Goal: Information Seeking & Learning: Learn about a topic

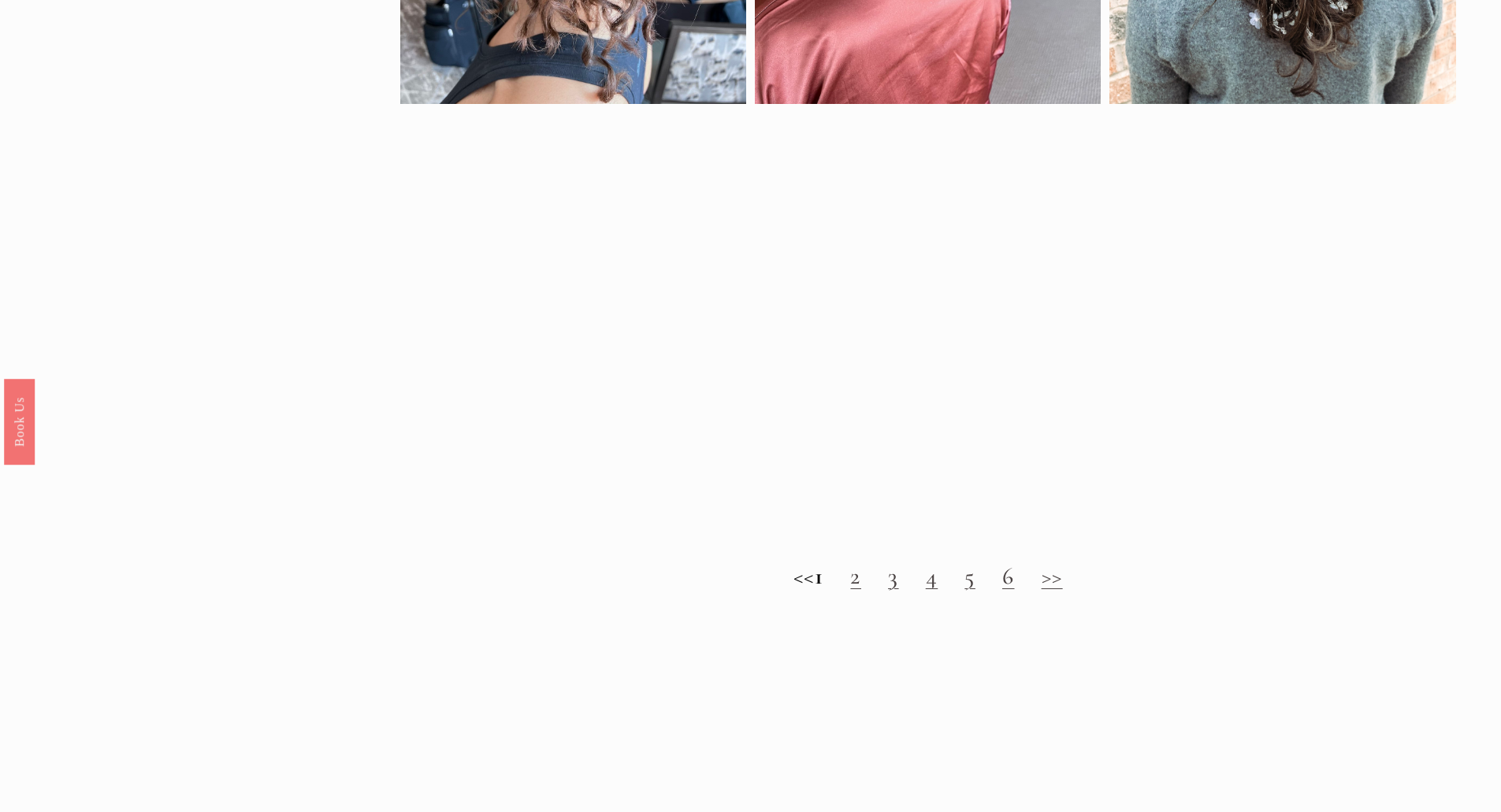
scroll to position [1654, 0]
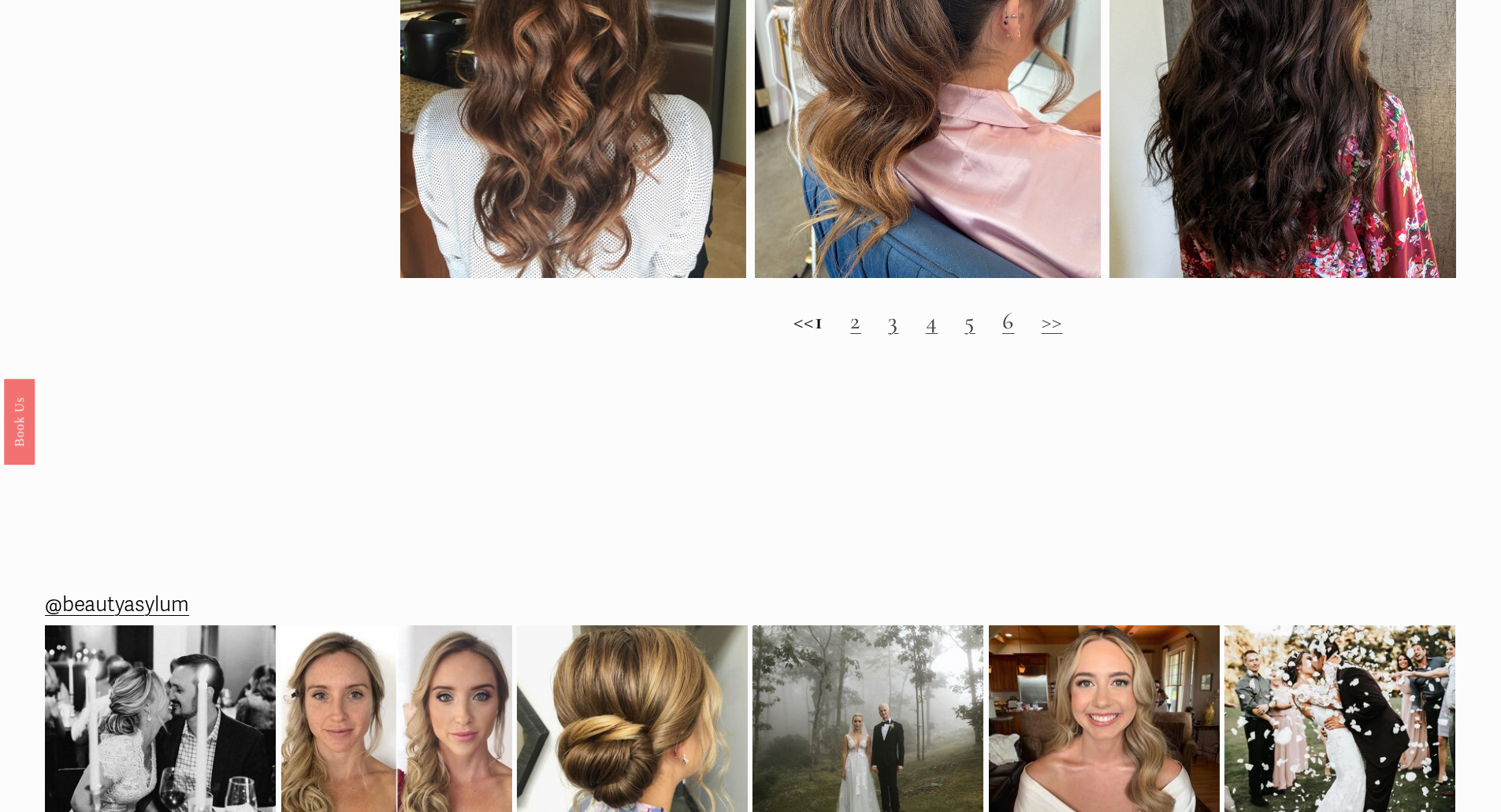
click at [862, 334] on link "2" at bounding box center [856, 321] width 11 height 29
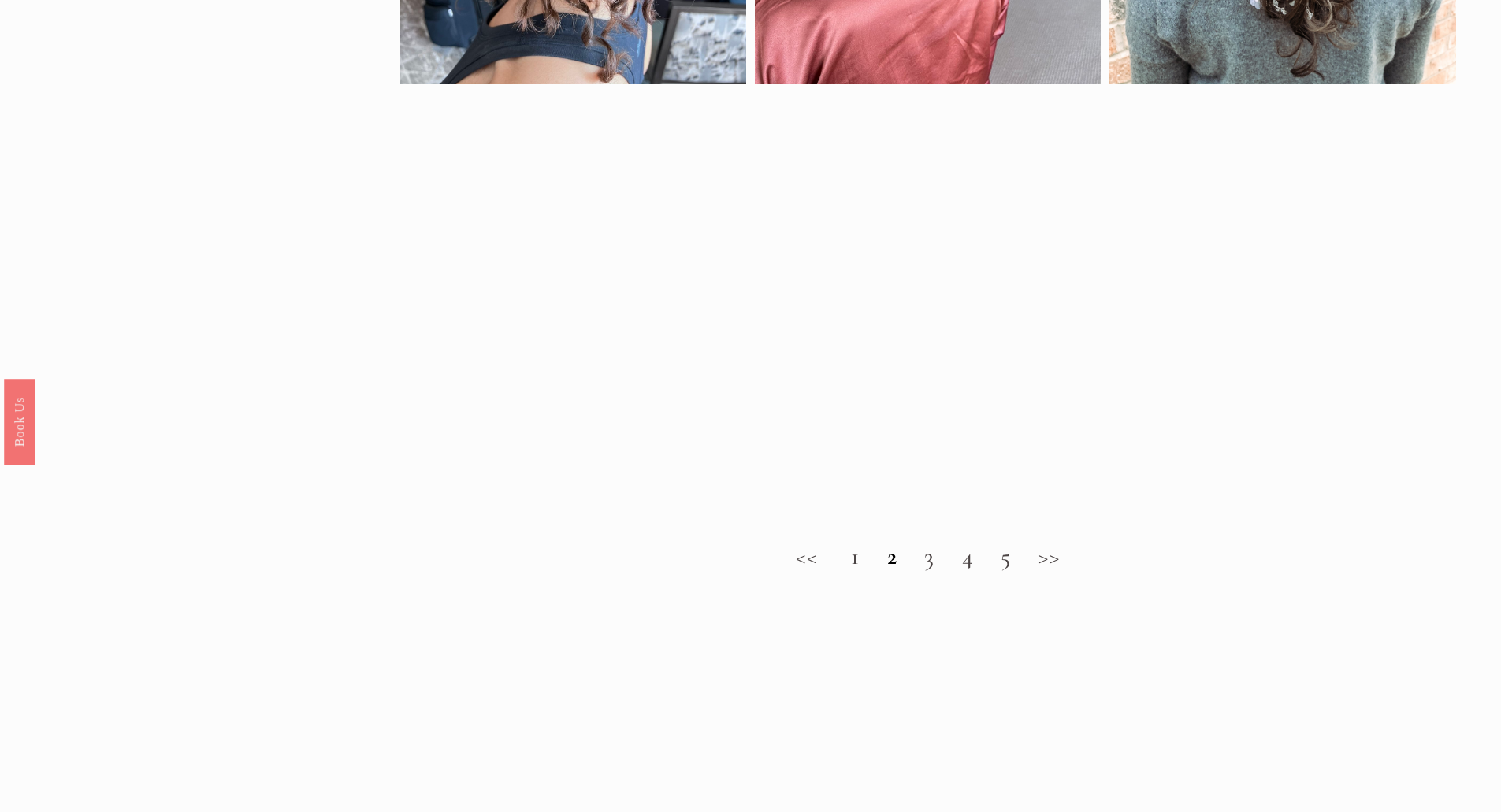
scroll to position [1732, 0]
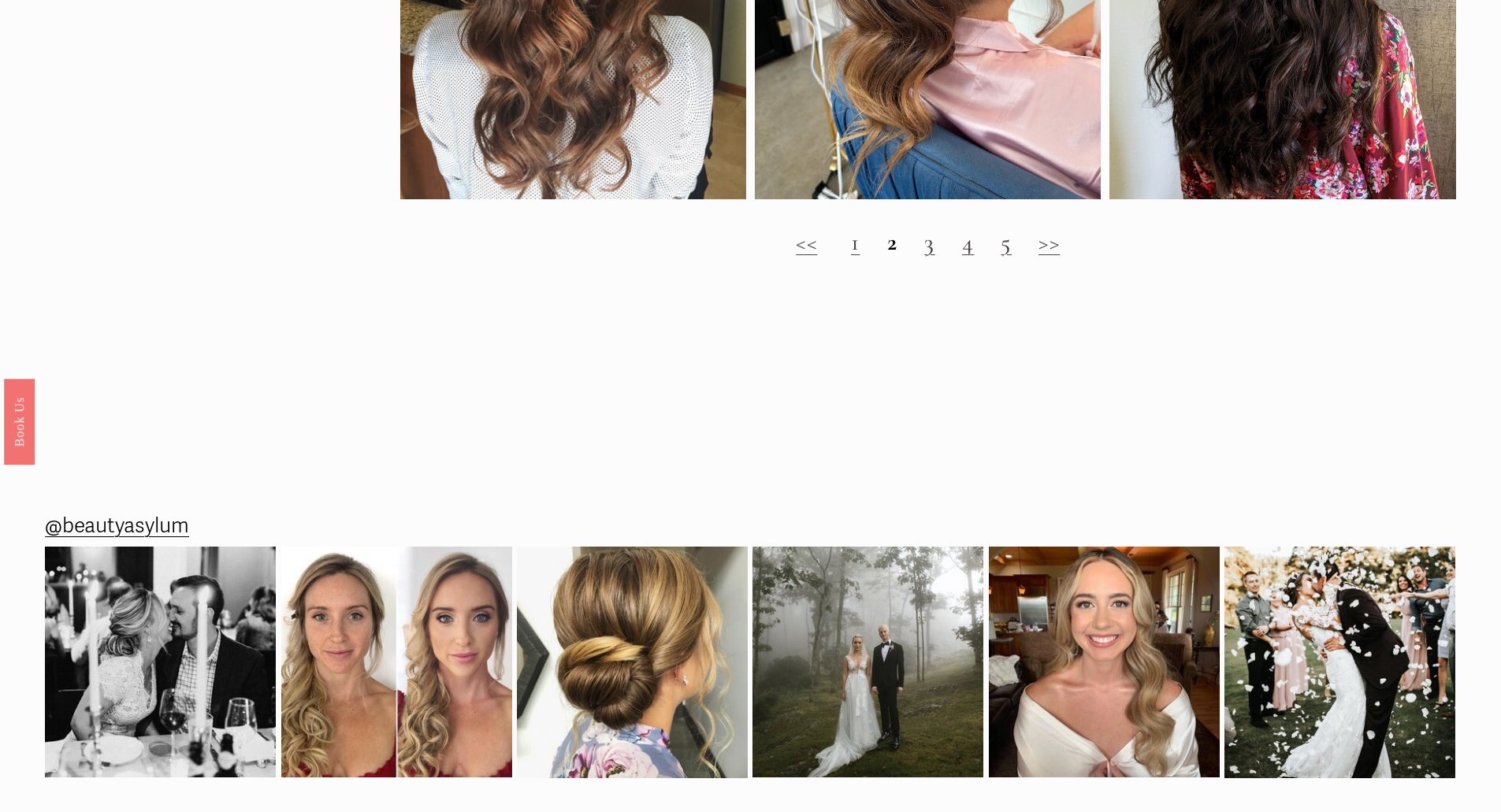
click at [929, 256] on link "3" at bounding box center [930, 243] width 11 height 29
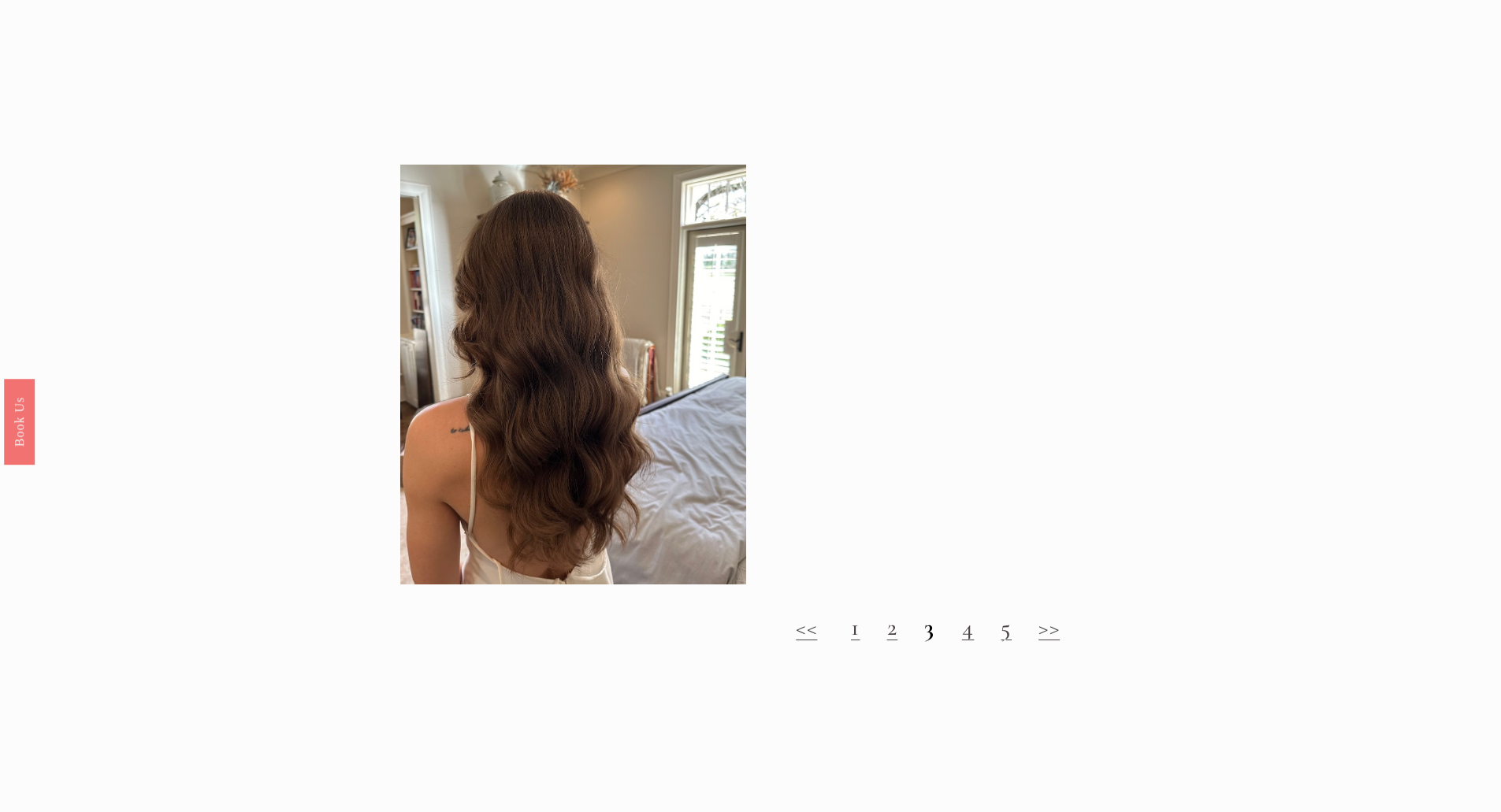
scroll to position [1732, 0]
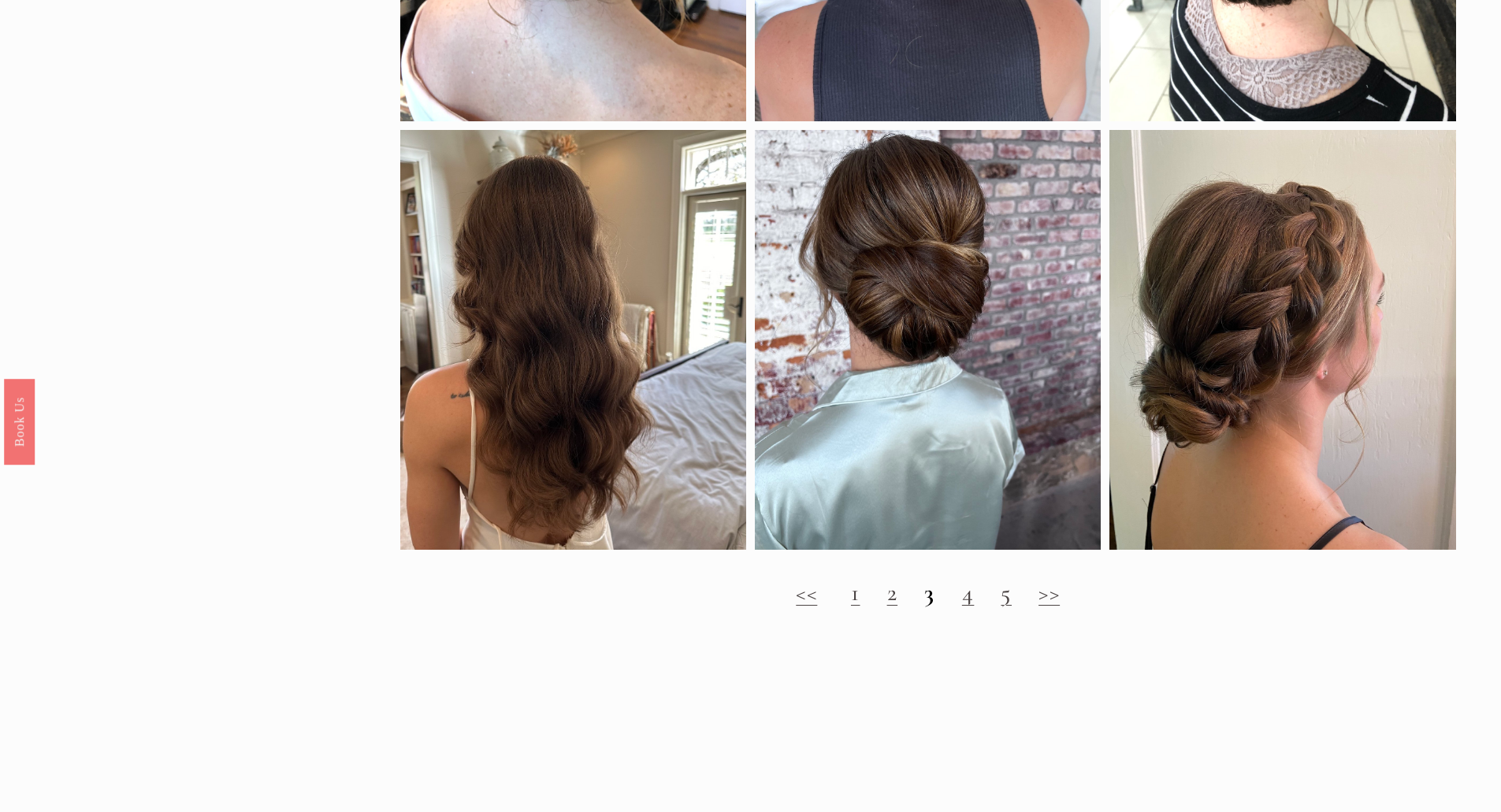
click at [970, 607] on link "4" at bounding box center [968, 593] width 13 height 29
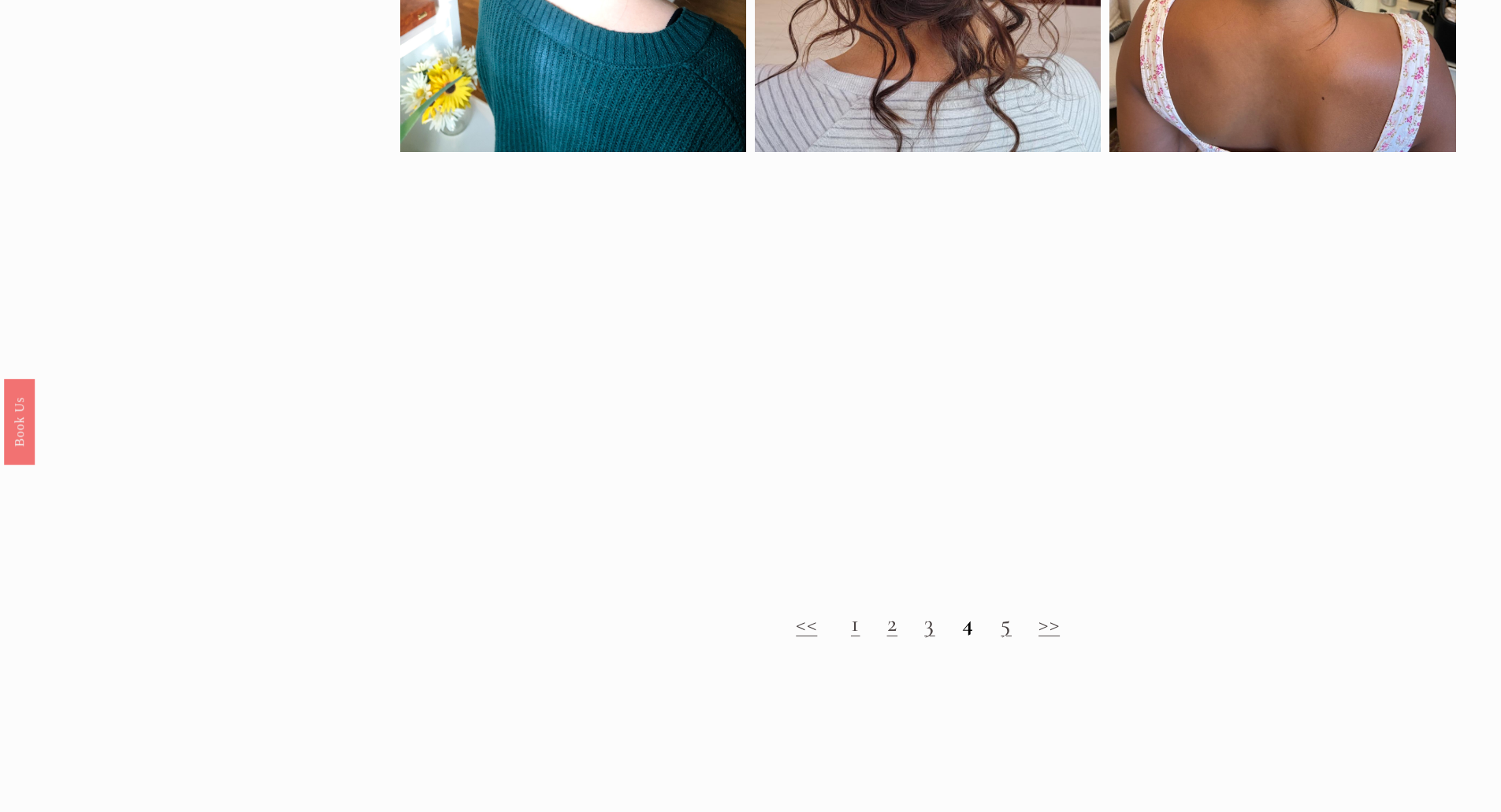
scroll to position [1418, 0]
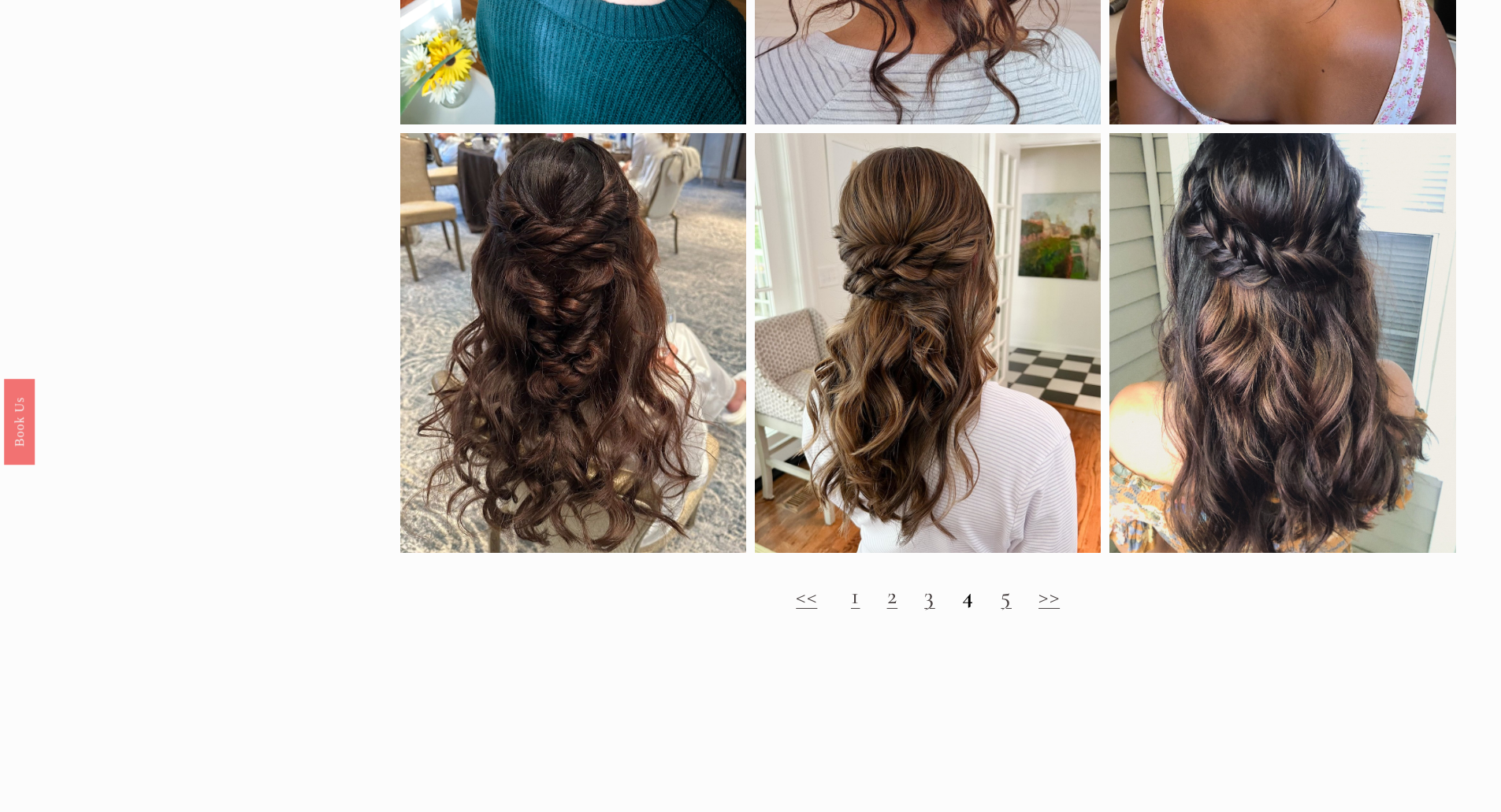
click at [1006, 611] on link "5" at bounding box center [1006, 596] width 11 height 29
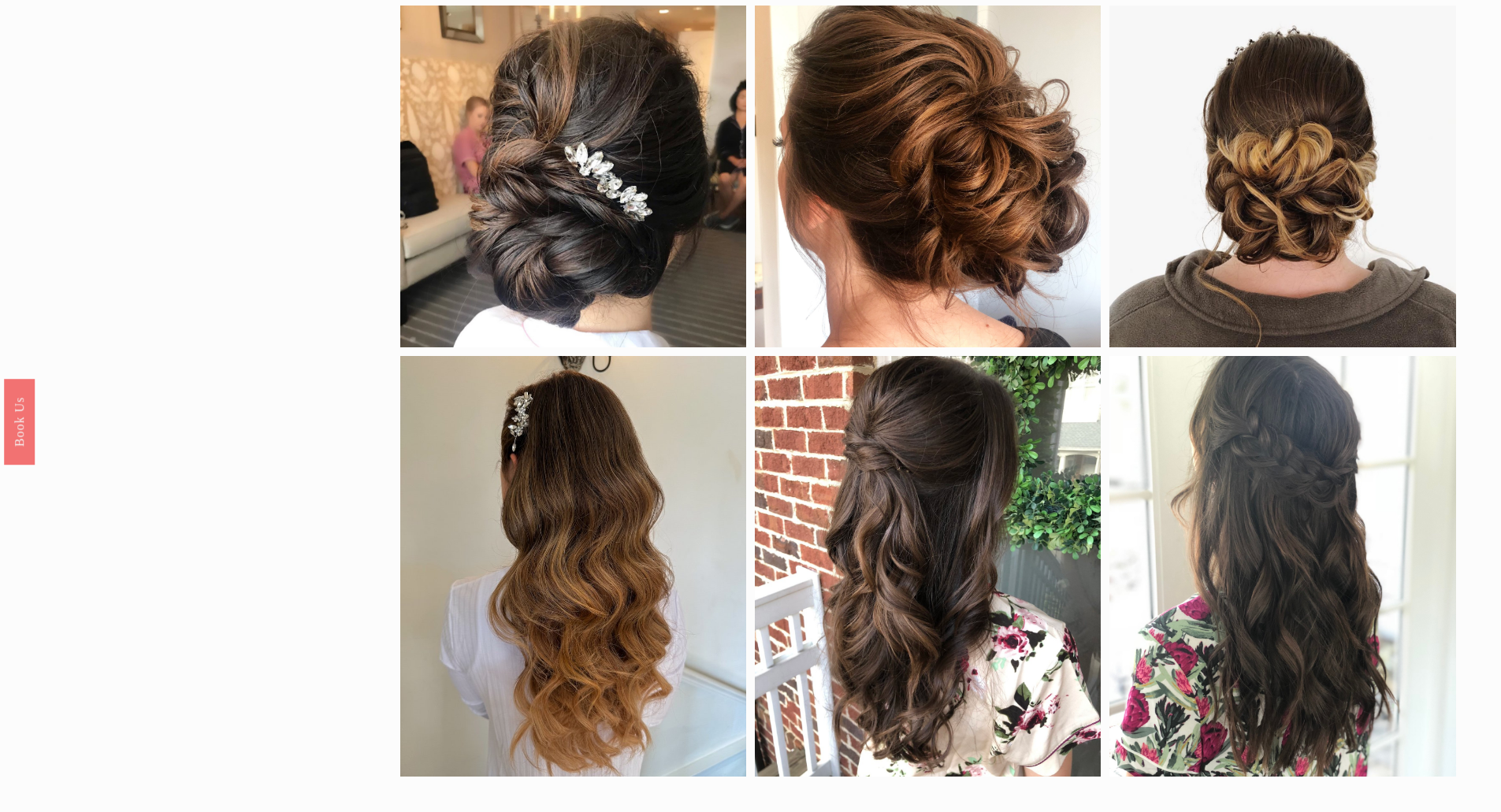
scroll to position [709, 0]
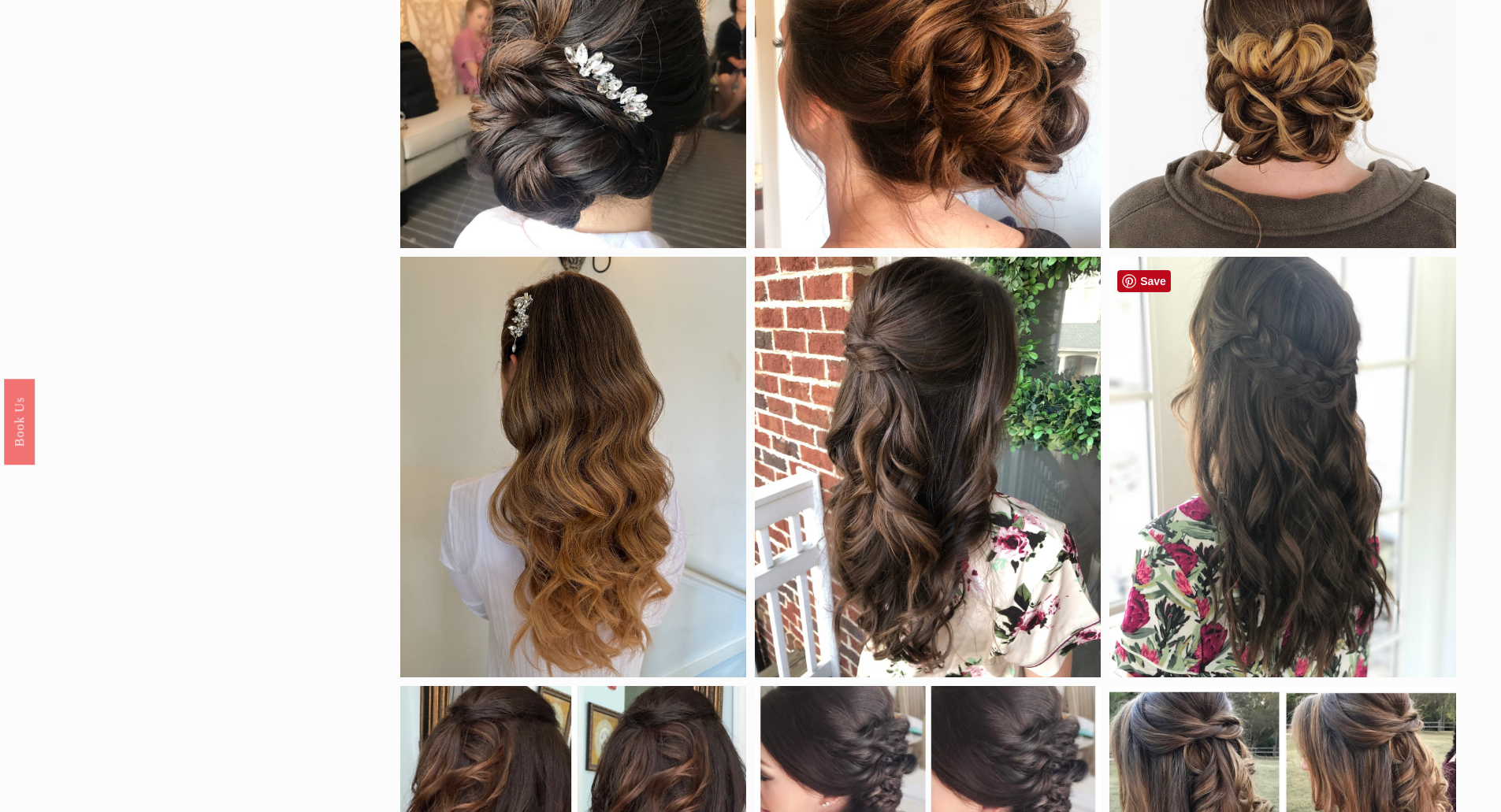
click at [1226, 382] on div at bounding box center [1282, 466] width 346 height 421
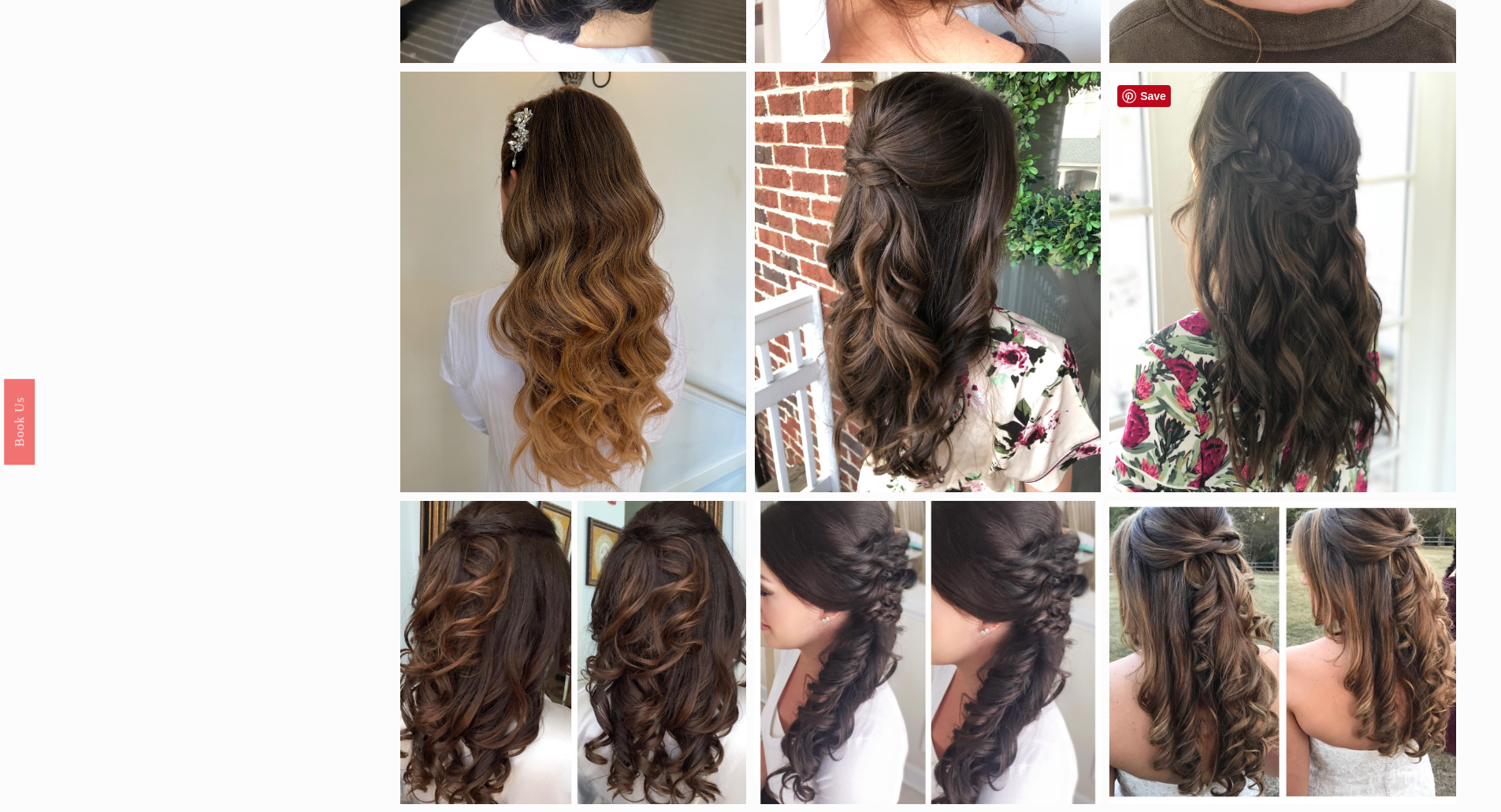
scroll to position [866, 0]
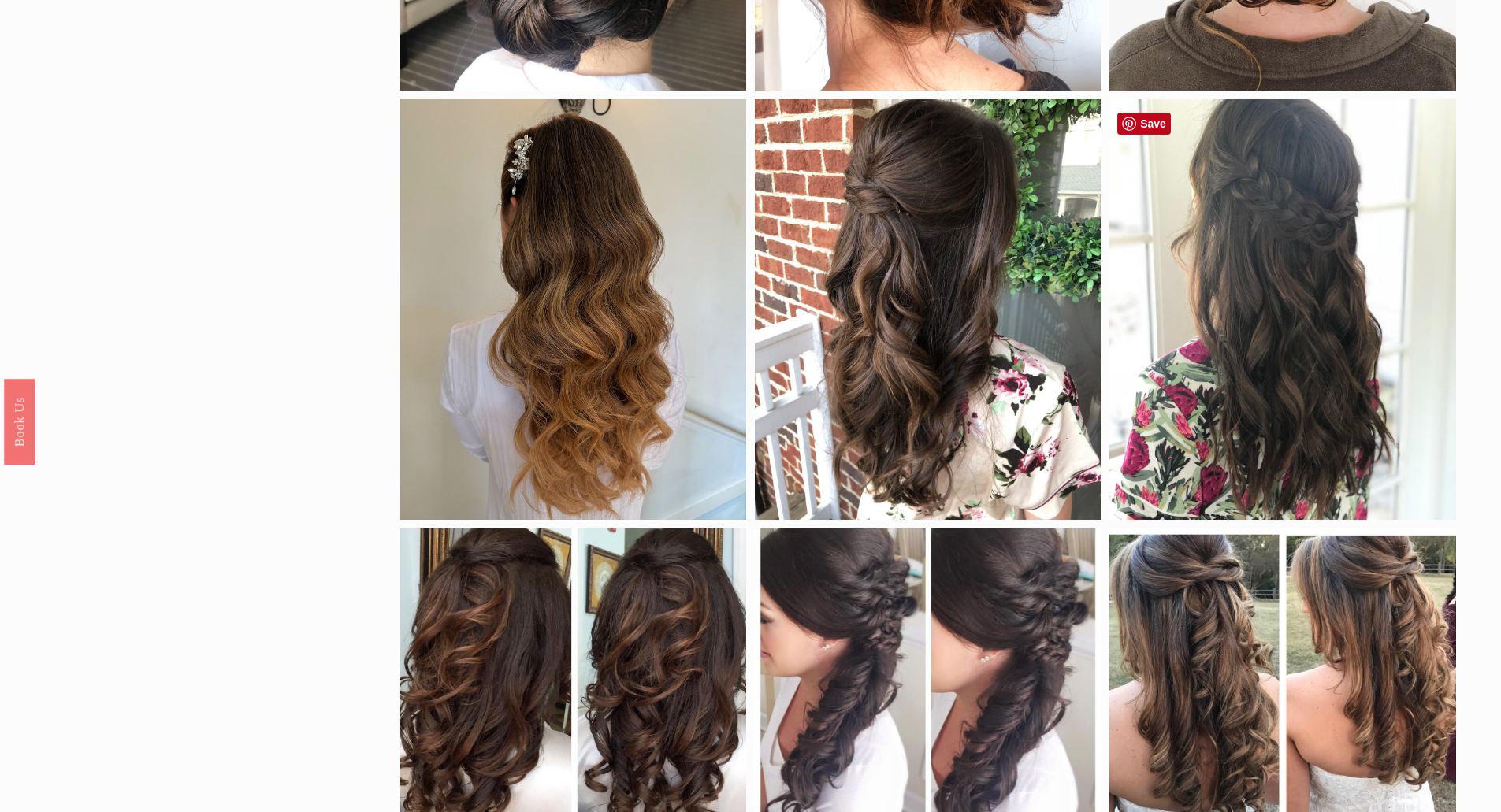
drag, startPoint x: 1321, startPoint y: 317, endPoint x: 1278, endPoint y: 305, distance: 44.6
click at [1278, 305] on div at bounding box center [1282, 309] width 346 height 421
click at [1262, 303] on div at bounding box center [1282, 309] width 346 height 421
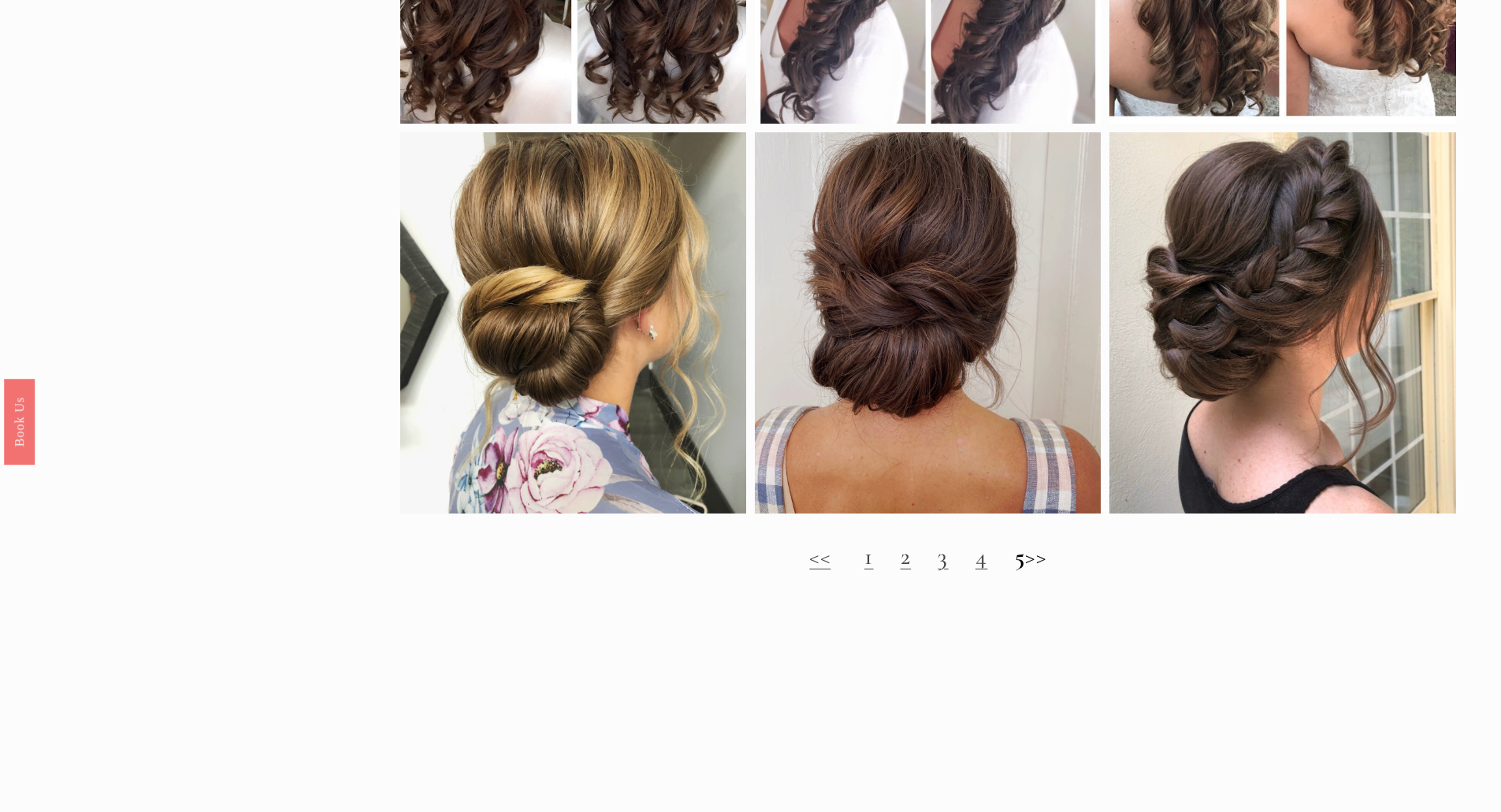
scroll to position [1575, 0]
click at [866, 570] on h2 "<< 1 2 3 4 5 >>" at bounding box center [928, 556] width 1056 height 28
click at [856, 570] on h2 "<< 1 2 3 4 5 >>" at bounding box center [928, 556] width 1056 height 28
click at [864, 570] on link "1" at bounding box center [868, 556] width 9 height 29
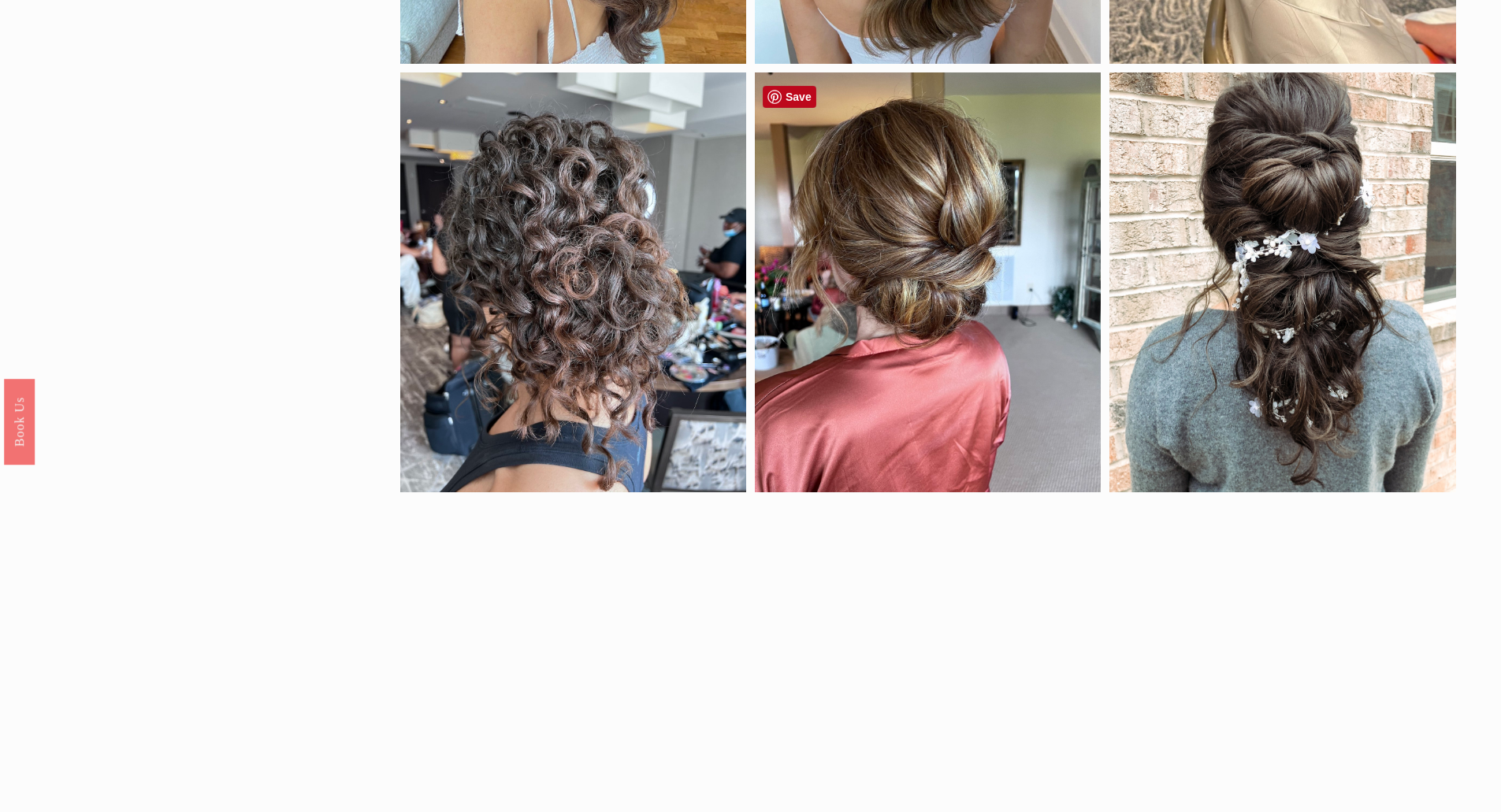
scroll to position [1338, 0]
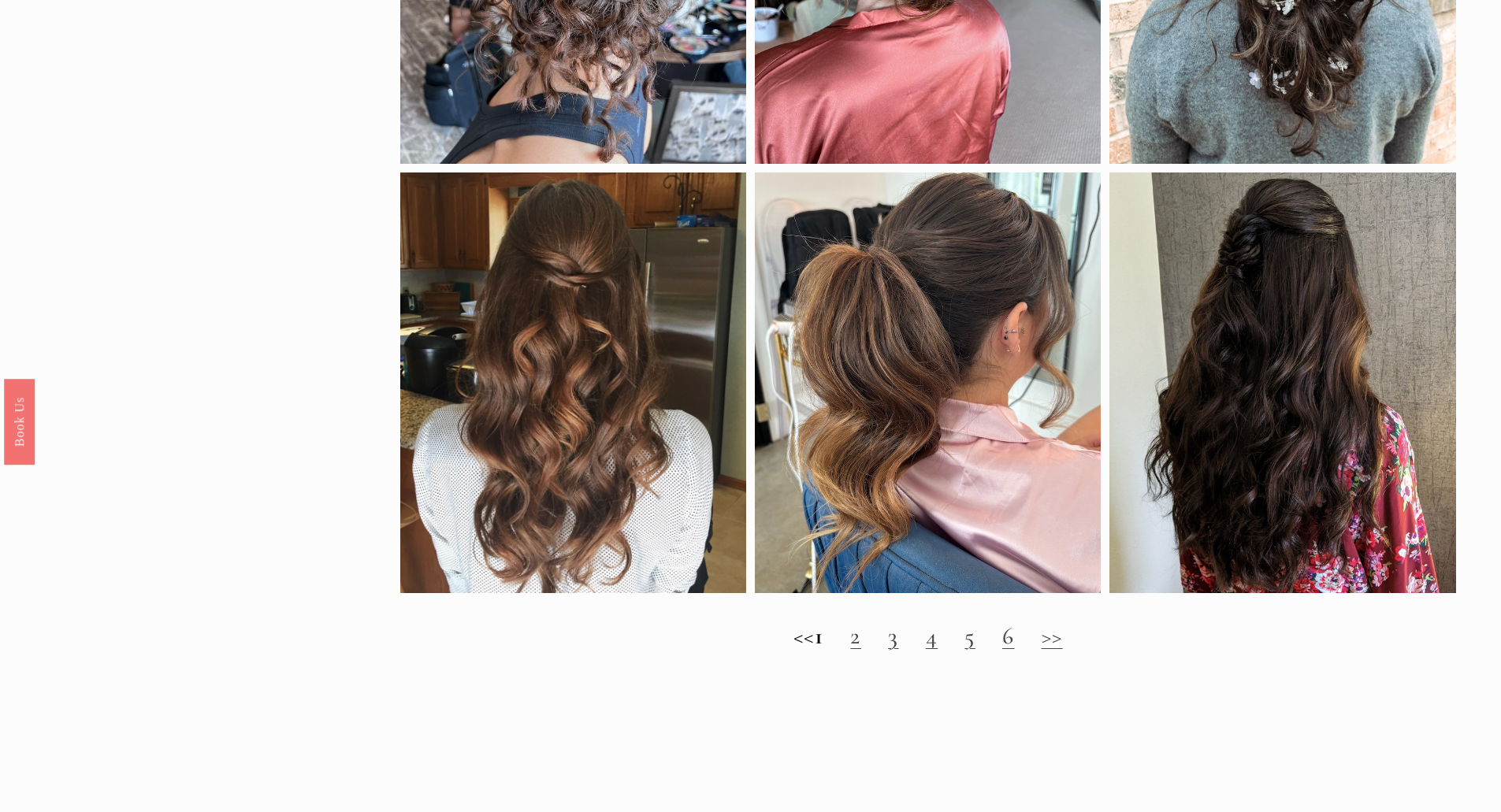
click at [862, 650] on link "2" at bounding box center [856, 636] width 11 height 29
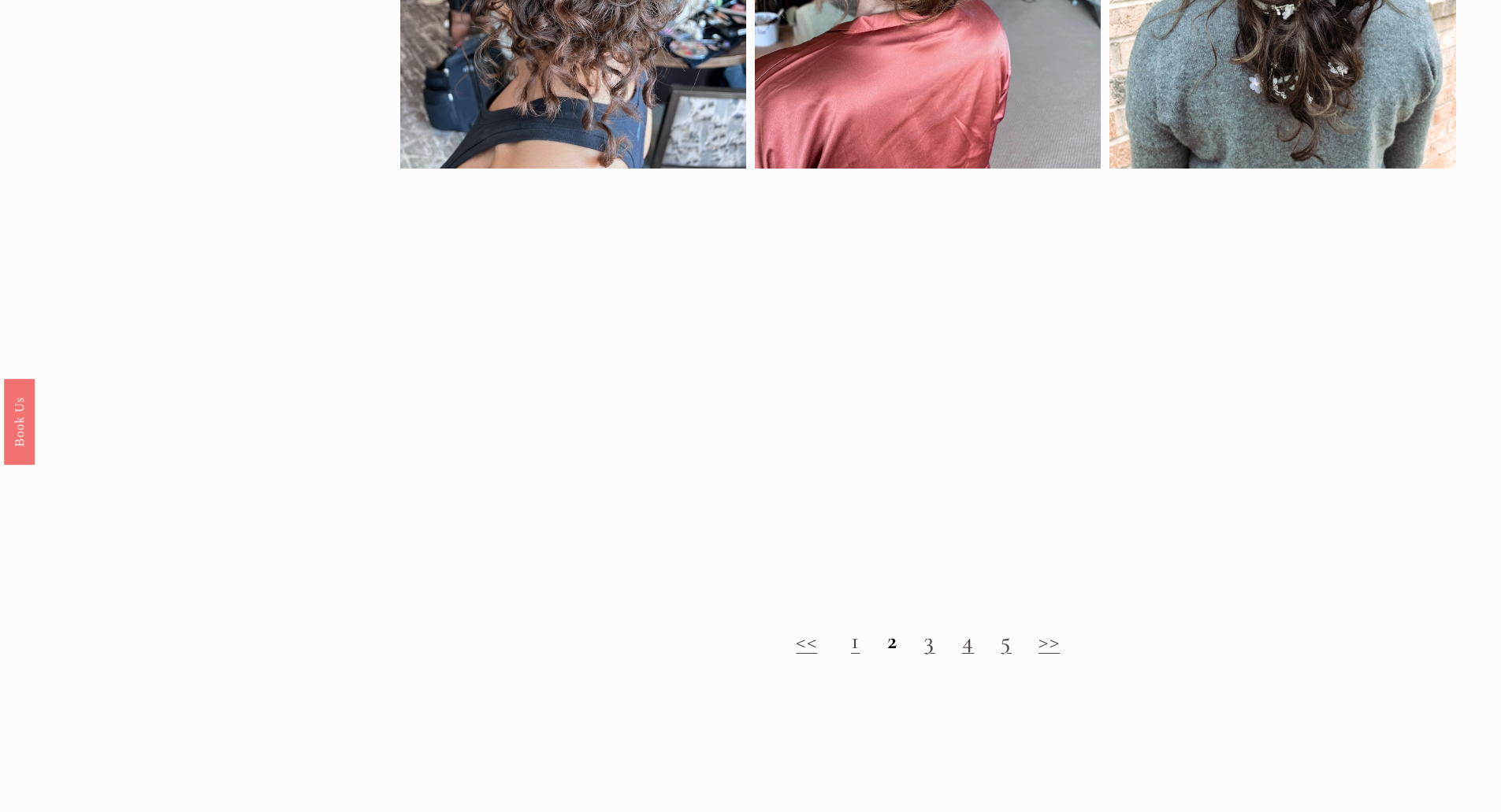
scroll to position [1338, 0]
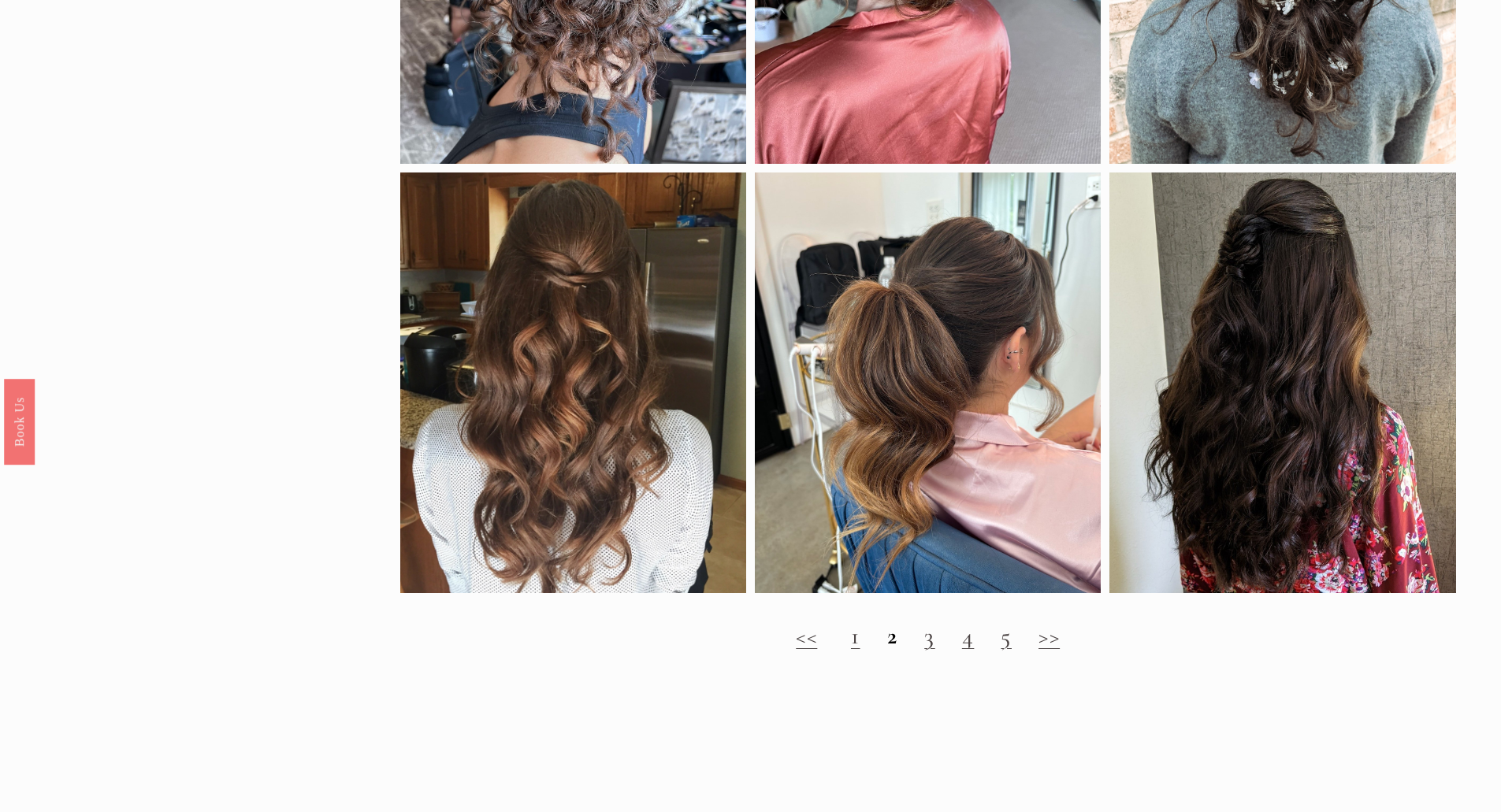
click at [932, 650] on link "3" at bounding box center [930, 636] width 11 height 29
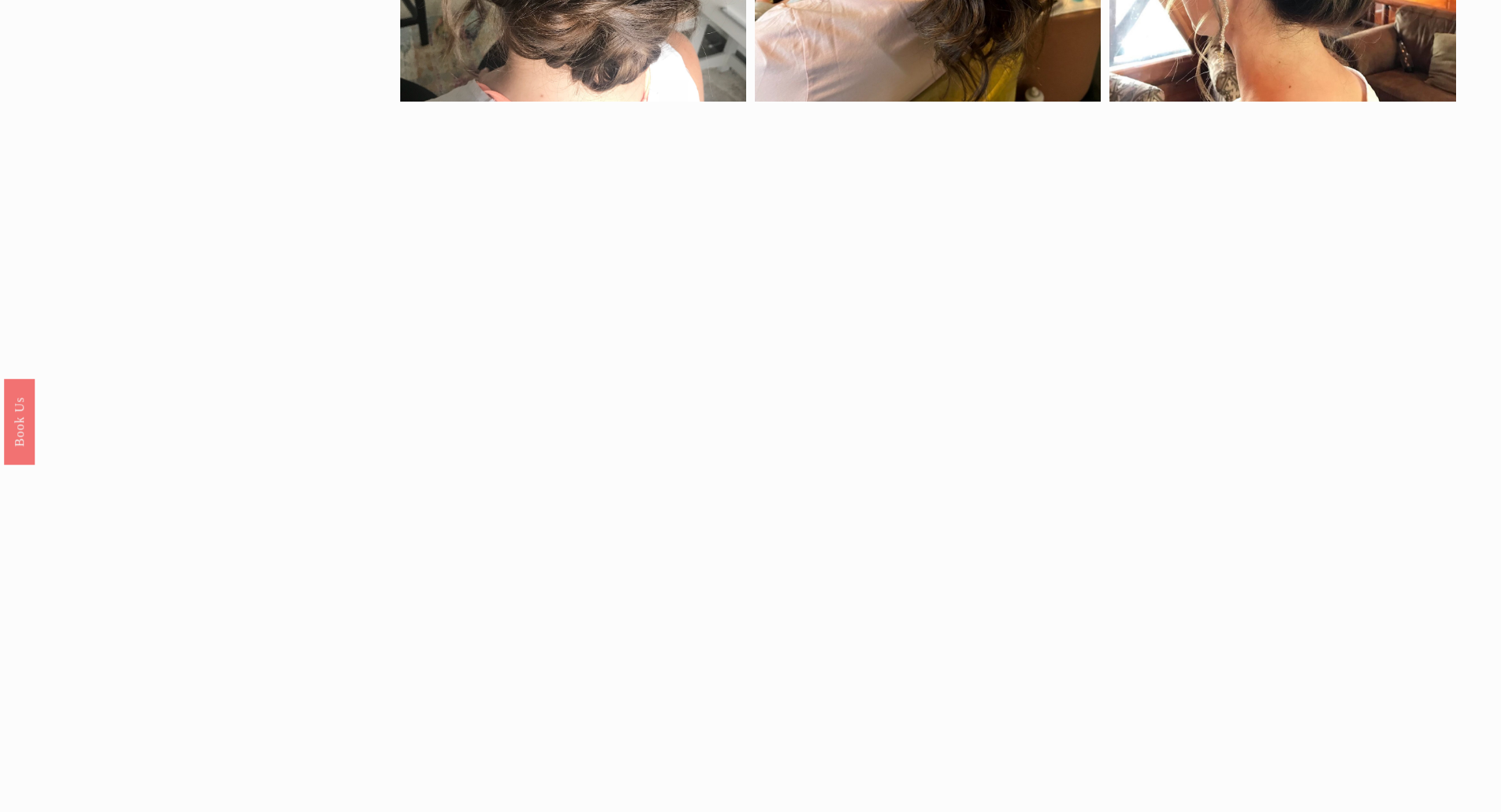
scroll to position [1654, 0]
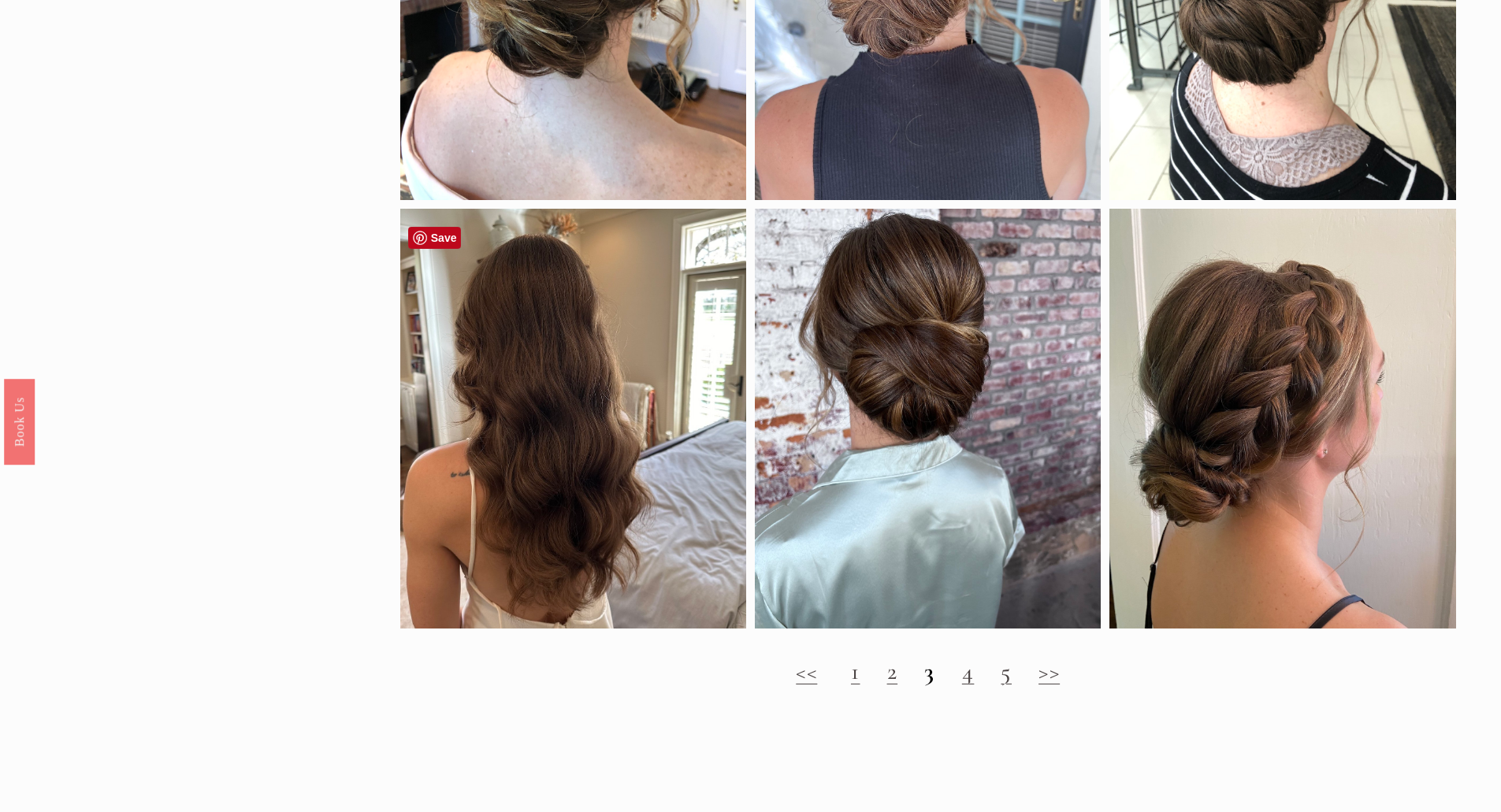
drag, startPoint x: 590, startPoint y: 509, endPoint x: 924, endPoint y: 731, distance: 401.0
click at [910, 743] on span "Wedding Hair Inspiration | Brides with Brunette Hair-" at bounding box center [615, 743] width 1230 height 62
click at [967, 686] on link "4" at bounding box center [968, 672] width 13 height 29
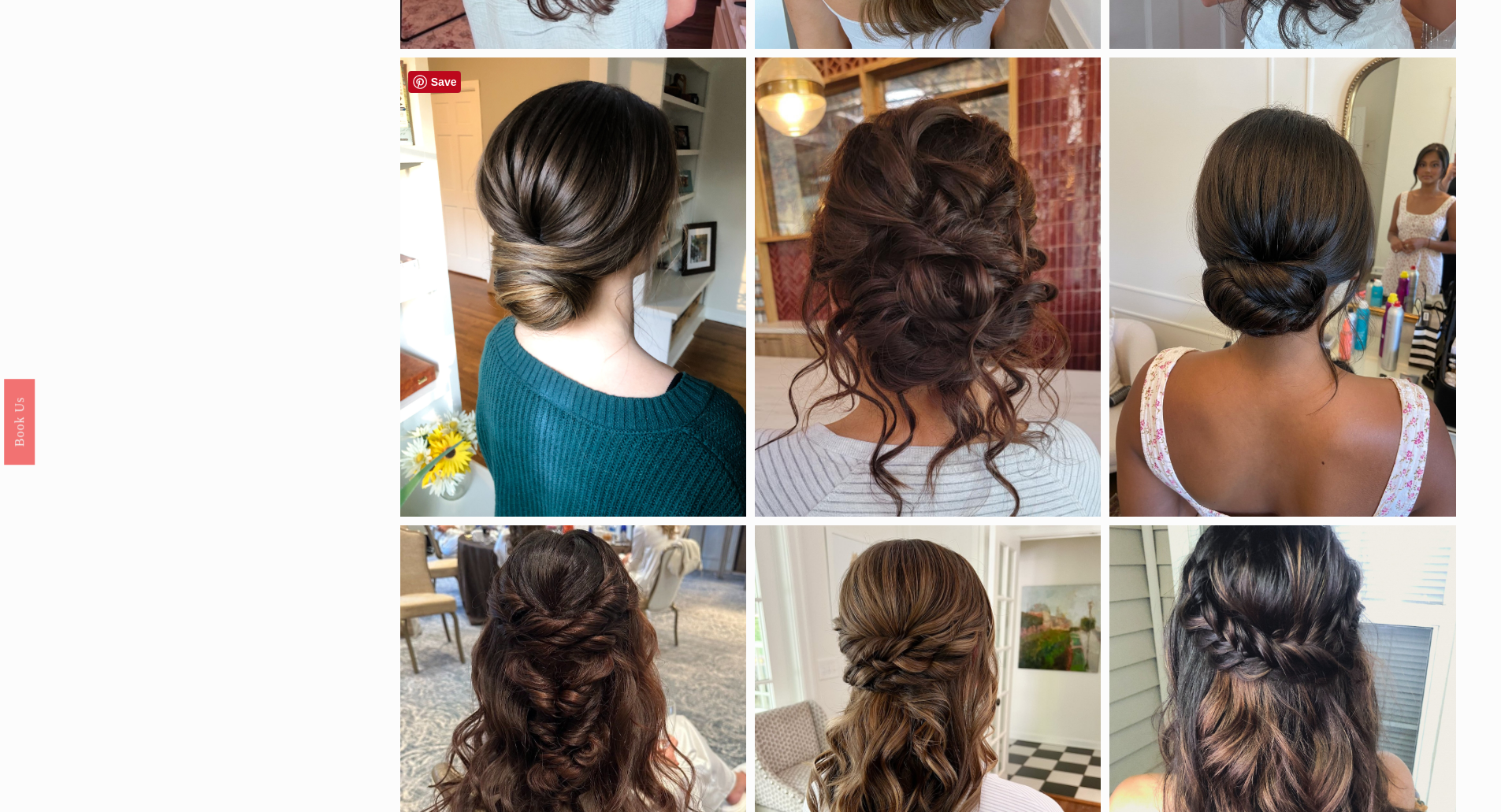
scroll to position [1024, 0]
